Goal: Task Accomplishment & Management: Use online tool/utility

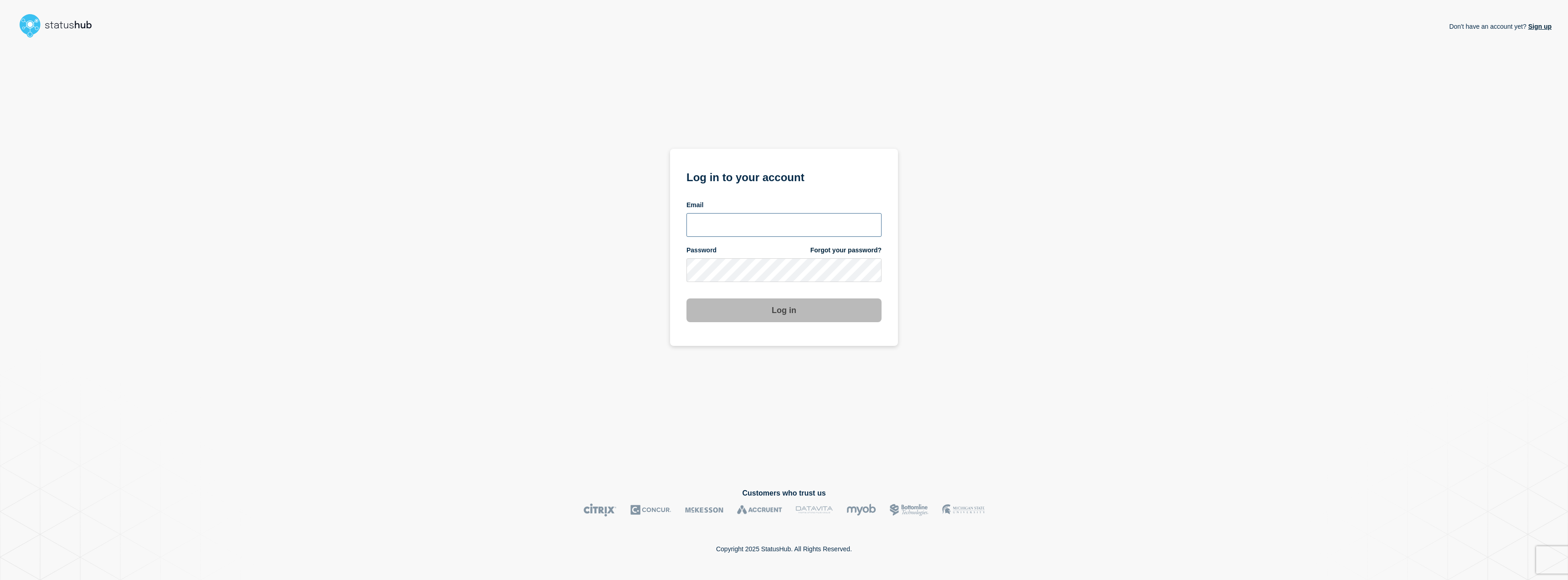
click at [717, 218] on input "email input" at bounding box center [784, 225] width 195 height 24
type input "jafet.figueroa@lcisd.org"
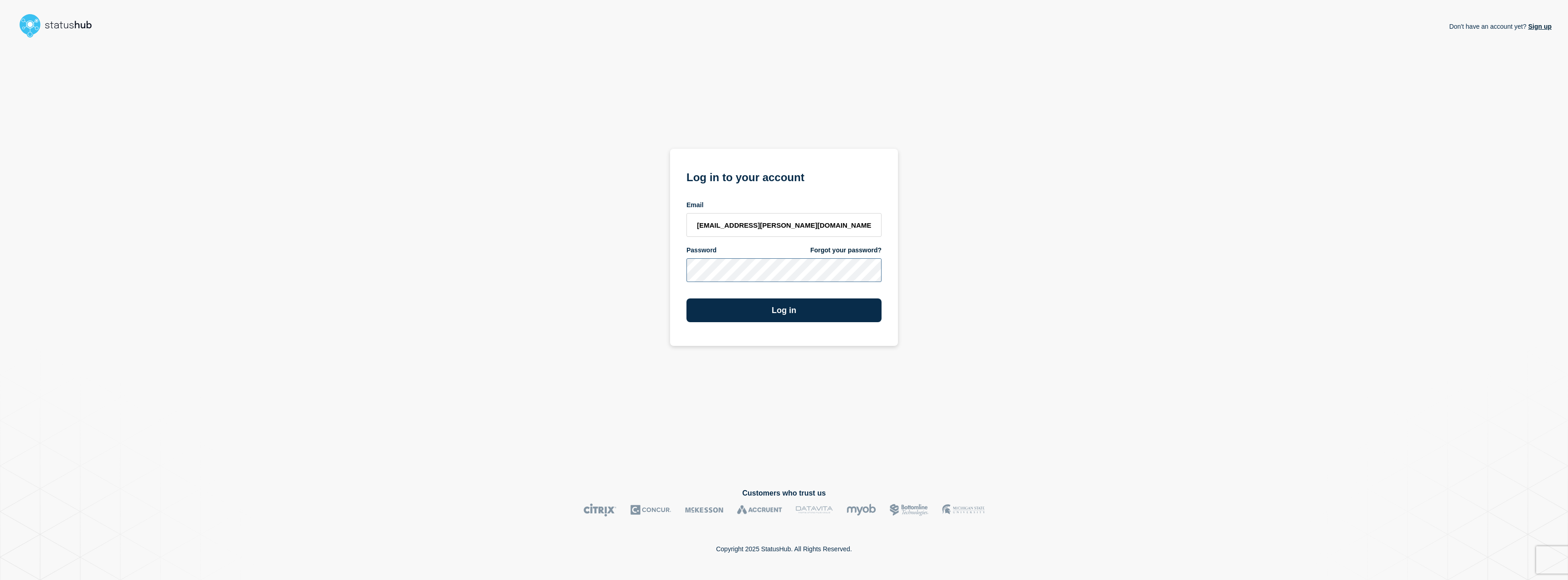
click at [686, 299] on button "Log in" at bounding box center [784, 310] width 195 height 24
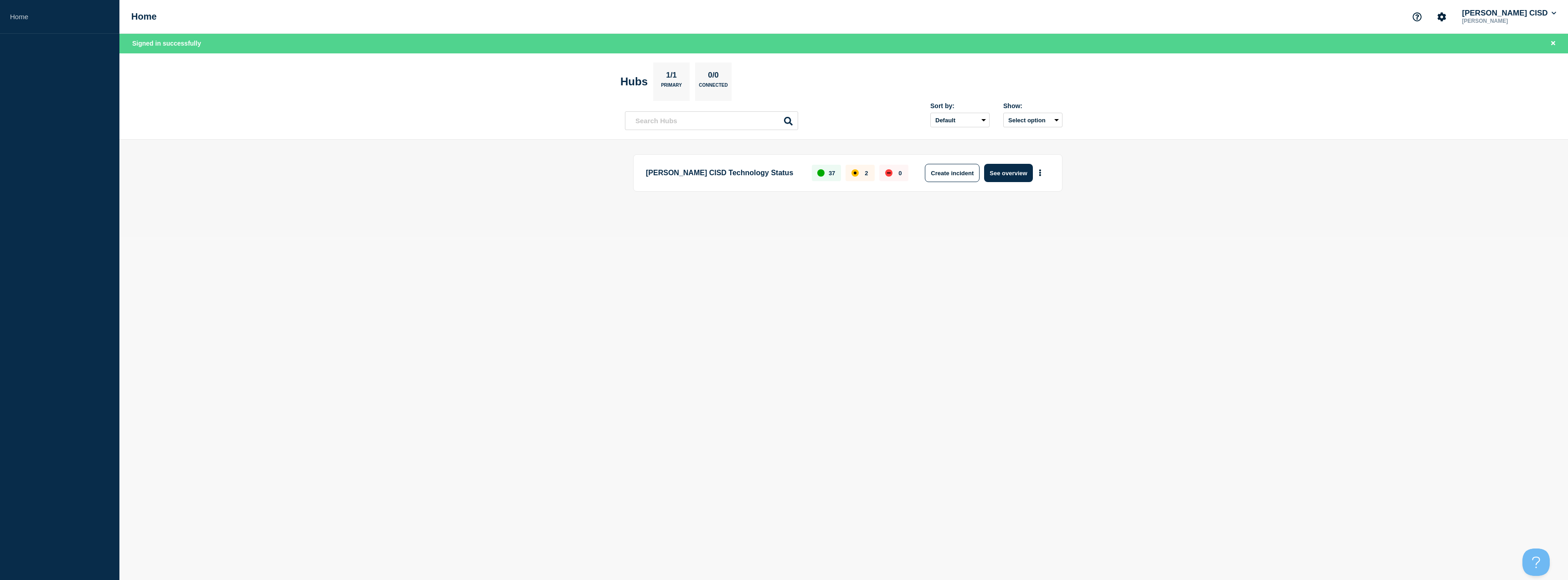
click at [862, 177] on div "2" at bounding box center [860, 172] width 29 height 16
click at [1009, 169] on button "See overview" at bounding box center [1009, 172] width 49 height 18
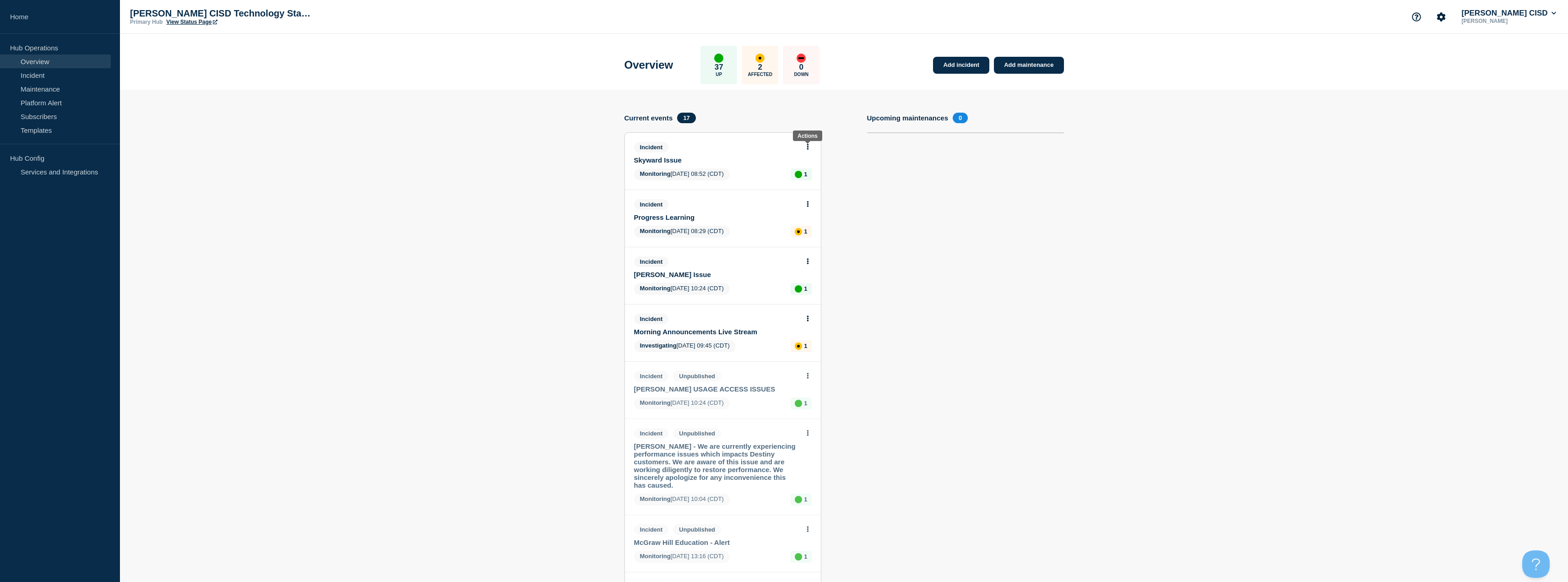
click at [810, 146] on button at bounding box center [808, 147] width 8 height 8
click at [799, 170] on link "View incident" at bounding box center [804, 168] width 38 height 7
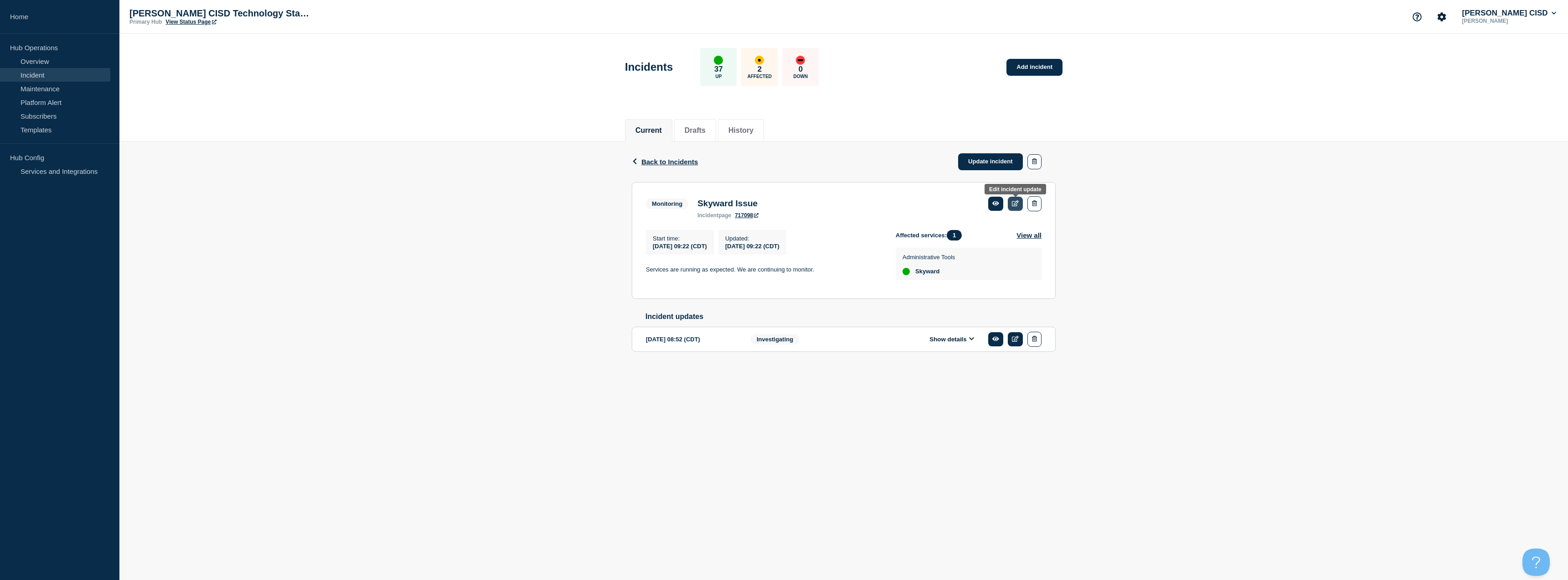
click at [1015, 206] on icon at bounding box center [1016, 203] width 7 height 6
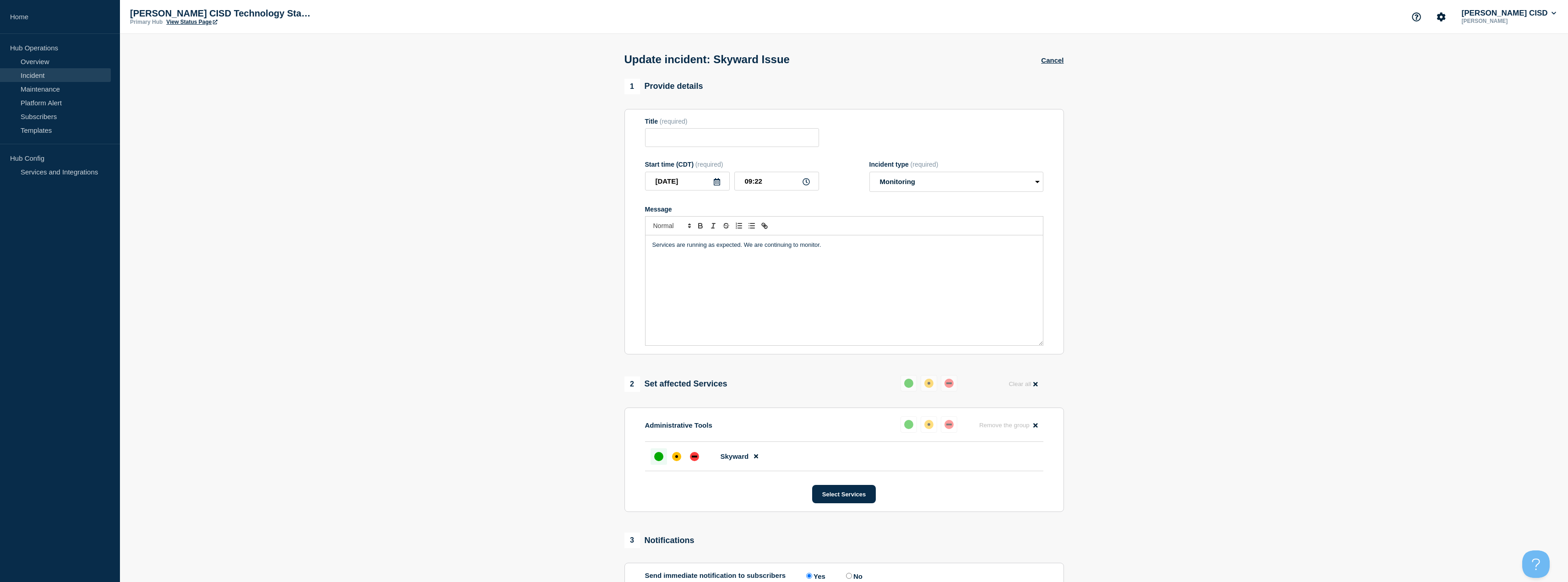
type input "Skyward Issue"
type input "09:22"
select select "monitoring"
drag, startPoint x: 880, startPoint y: 252, endPoint x: 585, endPoint y: 241, distance: 295.2
click at [585, 241] on section "1 Provide details Title (required) Skyward Issue Start time (CDT) (required) [D…" at bounding box center [843, 364] width 1448 height 572
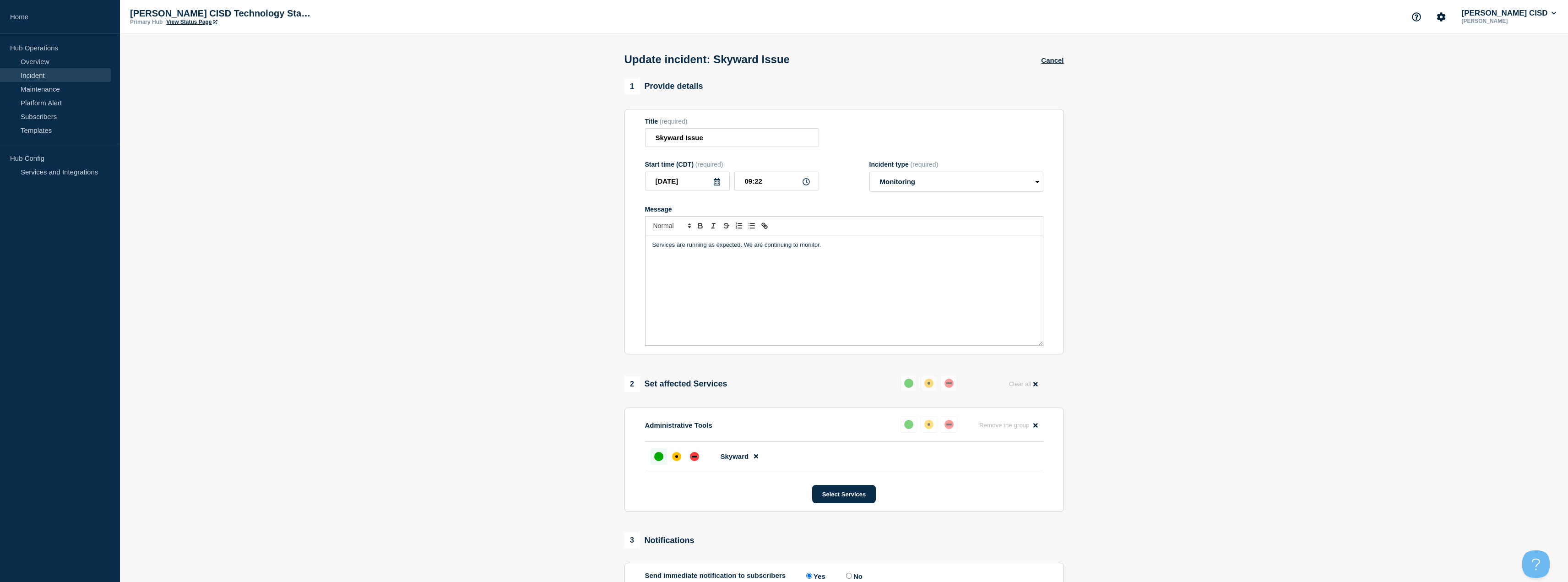
click at [585, 241] on section "1 Provide details Title (required) Skyward Issue Start time (CDT) (required) [D…" at bounding box center [843, 364] width 1448 height 572
